Goal: Task Accomplishment & Management: Use online tool/utility

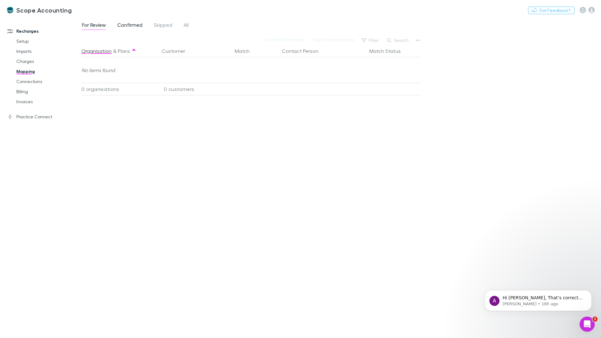
click at [131, 27] on span "Confirmed" at bounding box center [129, 26] width 25 height 8
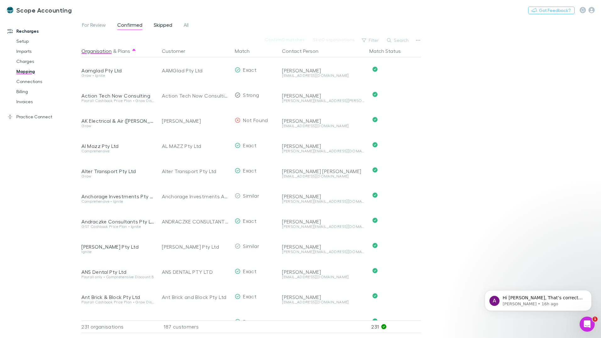
click at [157, 24] on span "Skipped" at bounding box center [163, 26] width 19 height 8
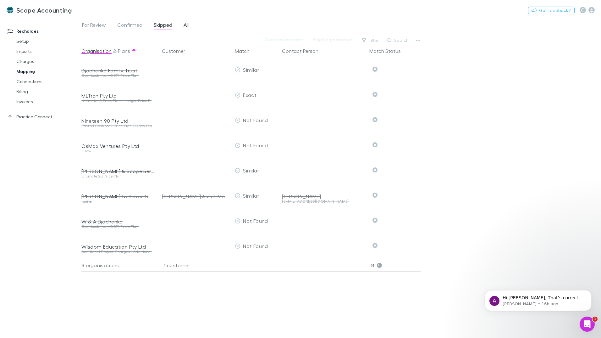
click at [186, 27] on span "All" at bounding box center [186, 26] width 5 height 8
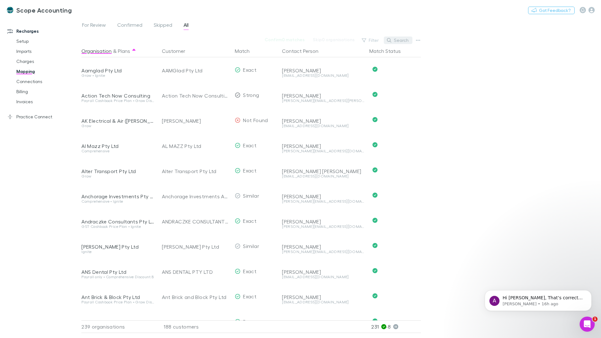
click at [399, 40] on button "Search" at bounding box center [398, 40] width 29 height 8
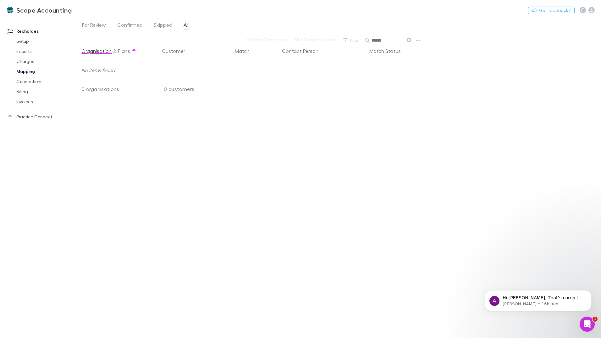
type input "******"
click at [409, 41] on icon at bounding box center [409, 40] width 4 height 4
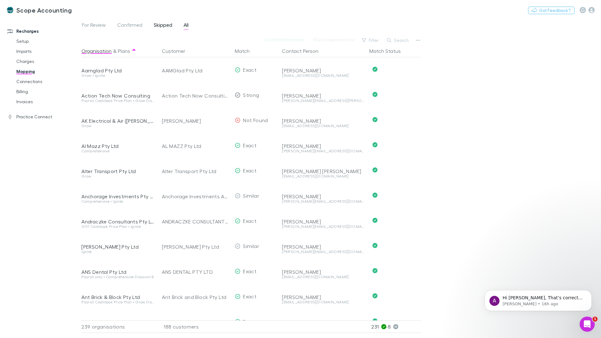
click at [163, 25] on span "Skipped" at bounding box center [163, 26] width 19 height 8
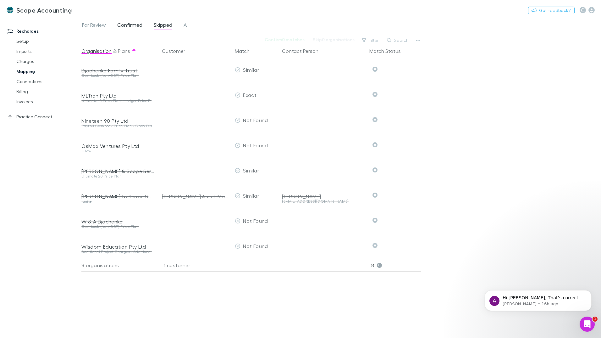
click at [131, 26] on span "Confirmed" at bounding box center [129, 26] width 25 height 8
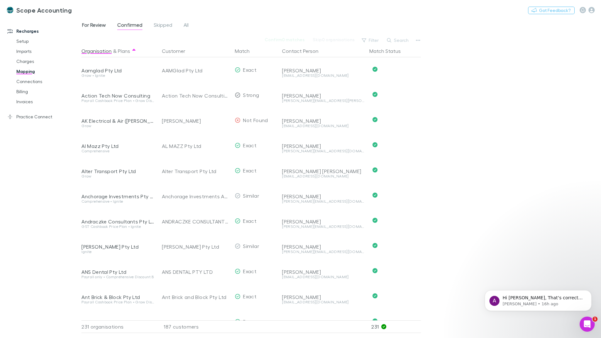
click at [102, 24] on span "For Review" at bounding box center [94, 26] width 24 height 8
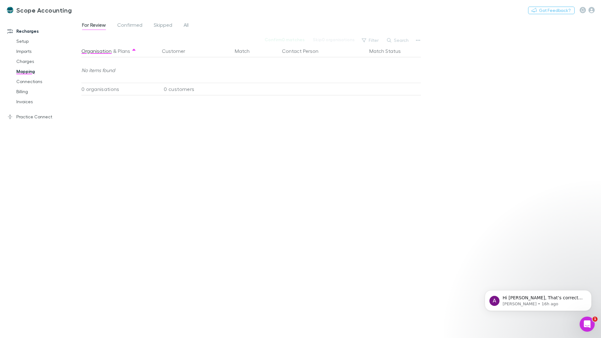
click at [79, 186] on div "Recharges Setup Imports Charges Mapping Connections Billing Invoices Practice C…" at bounding box center [43, 176] width 86 height 313
click at [399, 41] on button "Search" at bounding box center [398, 40] width 29 height 8
type input "*****"
click at [188, 26] on span "All" at bounding box center [186, 26] width 5 height 8
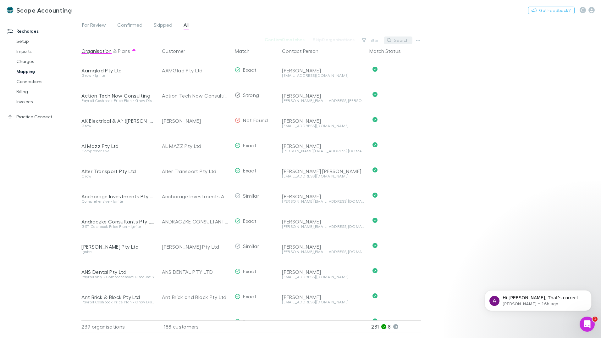
click at [398, 40] on button "Search" at bounding box center [398, 40] width 29 height 8
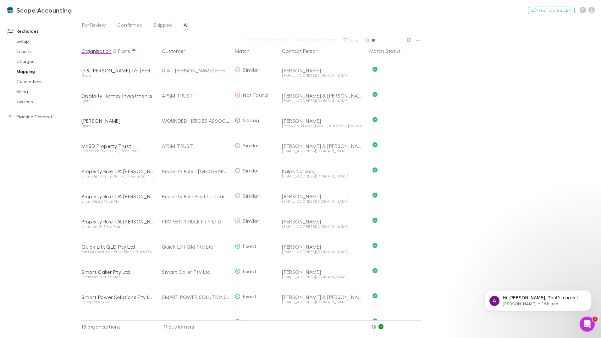
type input "*"
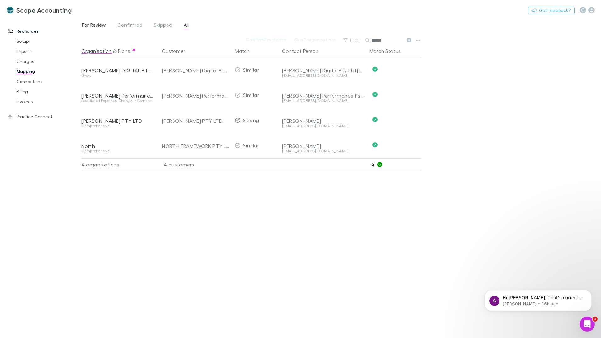
type input "******"
click at [99, 26] on span "For Review" at bounding box center [94, 26] width 24 height 8
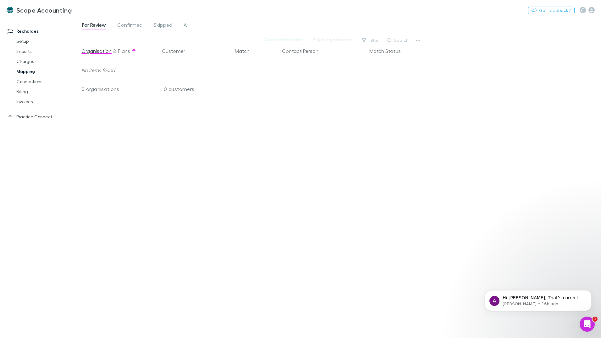
click at [27, 70] on link "Mapping" at bounding box center [47, 71] width 75 height 10
click at [89, 27] on span "For Review" at bounding box center [94, 26] width 24 height 8
click at [127, 24] on span "Confirmed" at bounding box center [129, 26] width 25 height 8
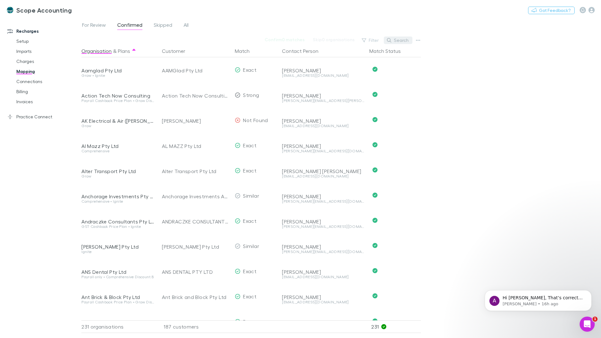
click at [398, 42] on button "Search" at bounding box center [398, 40] width 29 height 8
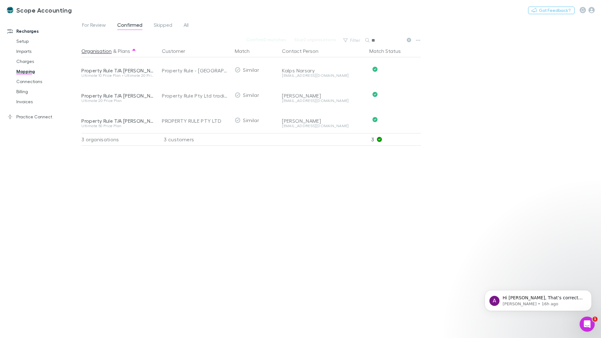
type input "*"
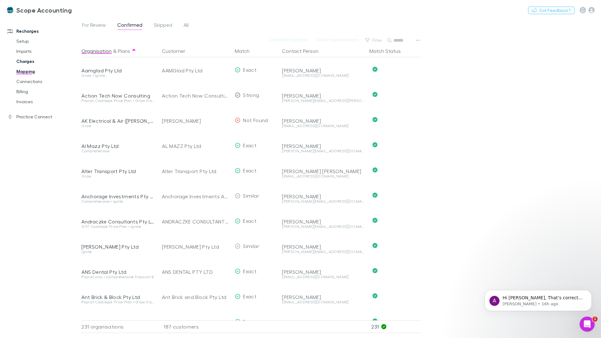
click at [30, 60] on link "Charges" at bounding box center [47, 61] width 75 height 10
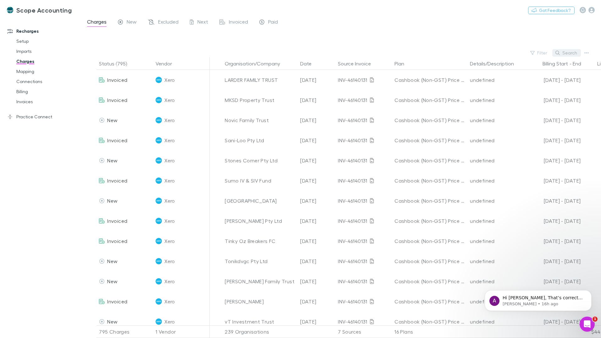
click at [568, 53] on button "Search" at bounding box center [566, 53] width 29 height 8
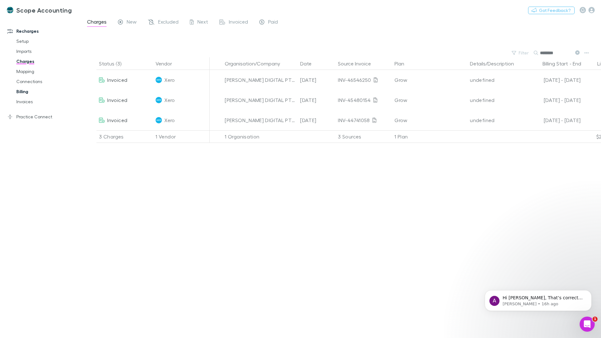
type input "********"
click at [25, 91] on link "Billing" at bounding box center [47, 91] width 75 height 10
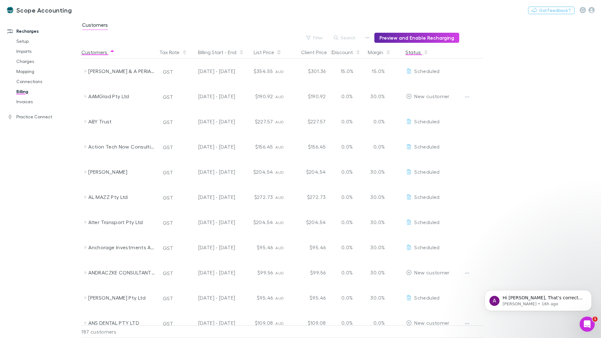
click at [415, 53] on button "Status" at bounding box center [417, 52] width 23 height 13
click at [27, 52] on link "Imports" at bounding box center [47, 51] width 75 height 10
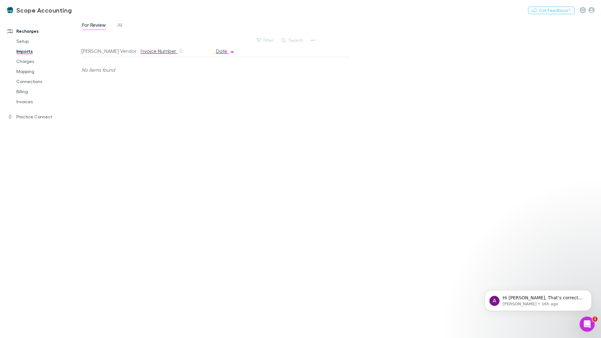
click at [169, 53] on button "Invoice Number" at bounding box center [162, 51] width 43 height 13
click at [120, 26] on span "All" at bounding box center [119, 26] width 5 height 8
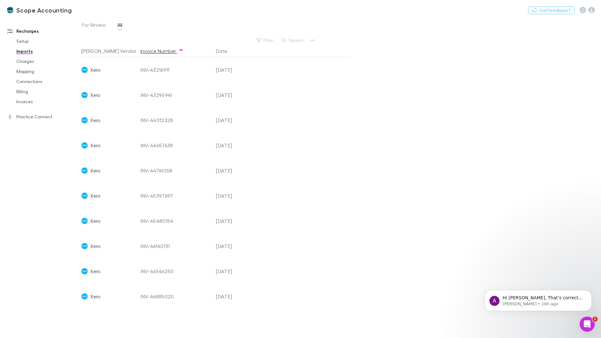
click at [150, 296] on div "INV-46885020" at bounding box center [176, 296] width 70 height 25
click at [25, 70] on link "Mapping" at bounding box center [47, 71] width 75 height 10
